Goal: Task Accomplishment & Management: Manage account settings

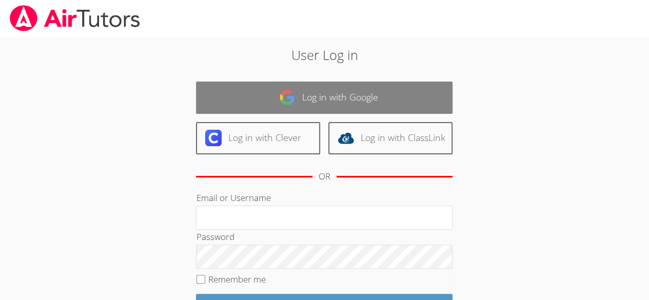
click at [291, 89] on img at bounding box center [287, 97] width 16 height 16
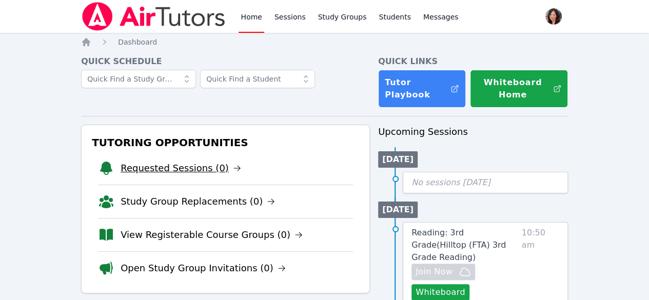
click at [166, 172] on link "Requested Sessions (0)" at bounding box center [181, 168] width 121 height 14
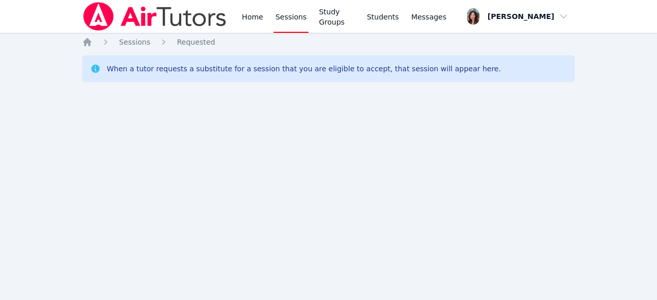
click at [289, 16] on link "Sessions" at bounding box center [290, 16] width 35 height 33
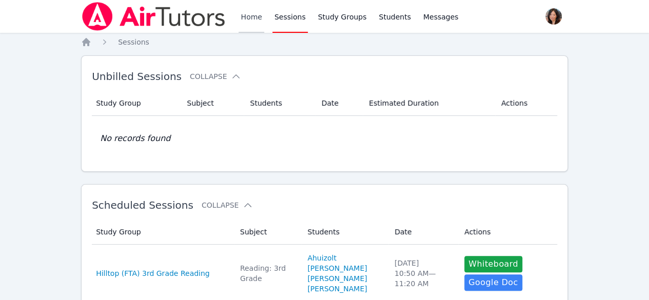
click at [250, 18] on link "Home" at bounding box center [251, 16] width 25 height 33
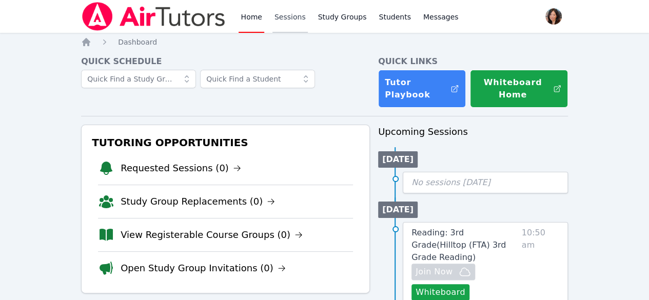
click at [289, 21] on link "Sessions" at bounding box center [289, 16] width 35 height 33
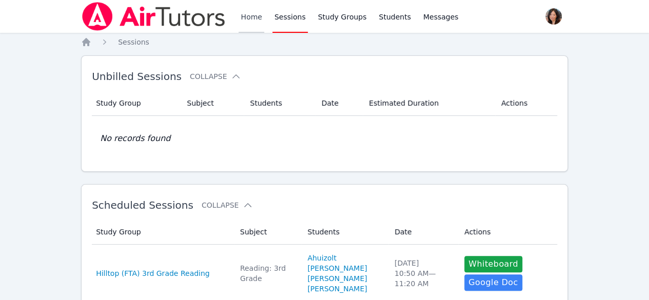
click at [253, 17] on link "Home" at bounding box center [251, 16] width 25 height 33
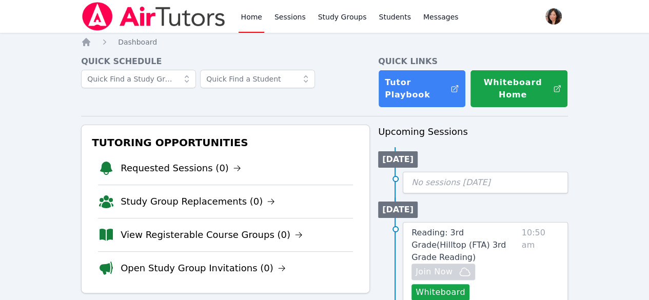
click at [253, 17] on link "Home" at bounding box center [251, 16] width 25 height 33
click at [168, 163] on link "Requested Sessions (0)" at bounding box center [181, 168] width 121 height 14
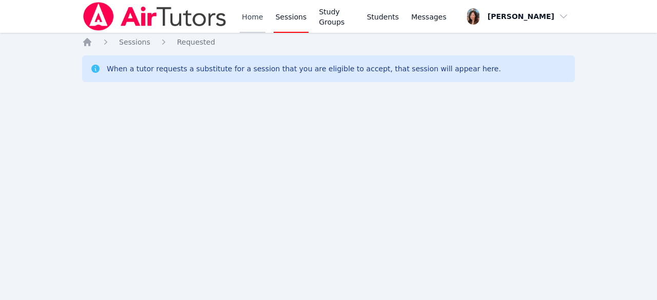
click at [248, 16] on link "Home" at bounding box center [252, 16] width 25 height 33
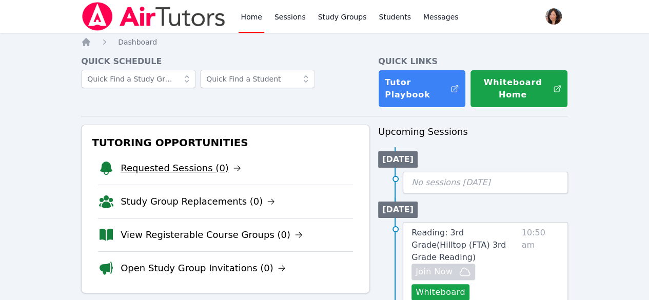
click at [180, 173] on link "Requested Sessions (0)" at bounding box center [181, 168] width 121 height 14
